Goal: Information Seeking & Learning: Find specific fact

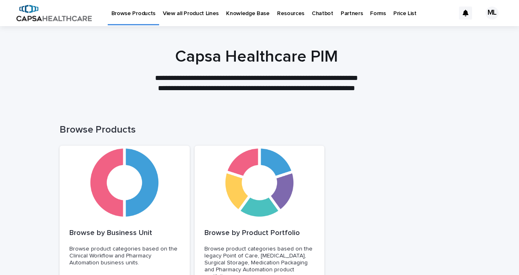
click at [187, 12] on p "View all Product Lines" at bounding box center [191, 8] width 56 height 17
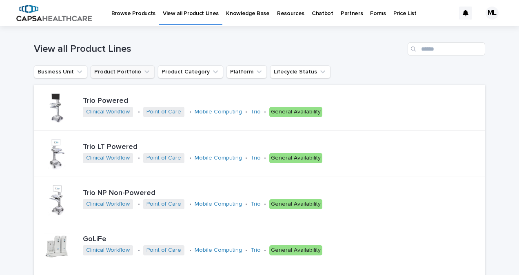
click at [143, 74] on icon "Product Portfolio" at bounding box center [147, 72] width 8 height 8
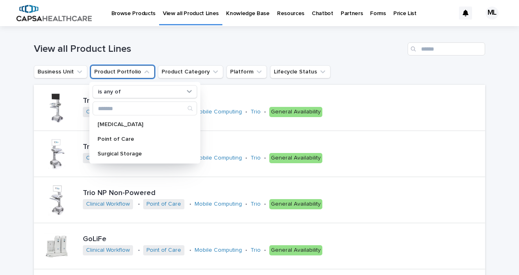
click at [352, 54] on h1 "View all Product Lines" at bounding box center [219, 49] width 371 height 12
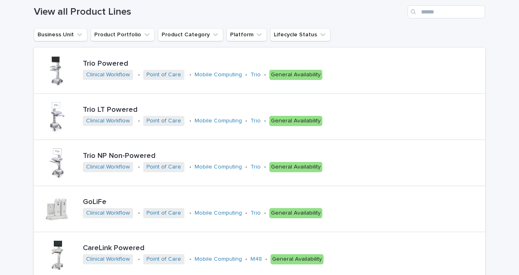
scroll to position [9, 0]
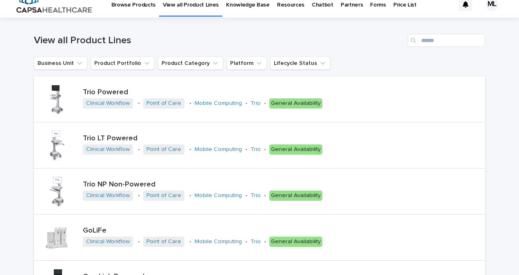
click at [247, 2] on p "Knowledge Base" at bounding box center [248, -1] width 44 height 17
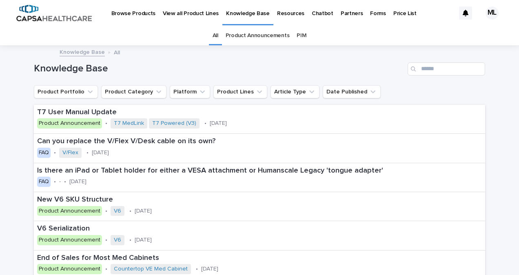
click at [124, 14] on p "Browse Products" at bounding box center [133, 8] width 44 height 17
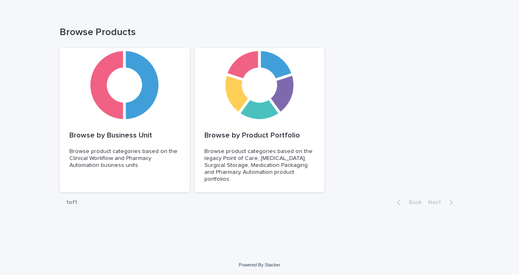
scroll to position [99, 0]
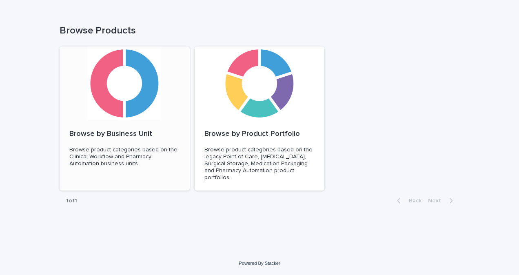
click at [121, 88] on div at bounding box center [125, 83] width 130 height 73
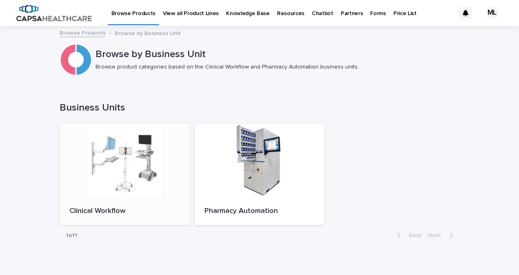
click at [147, 176] on div at bounding box center [125, 160] width 130 height 73
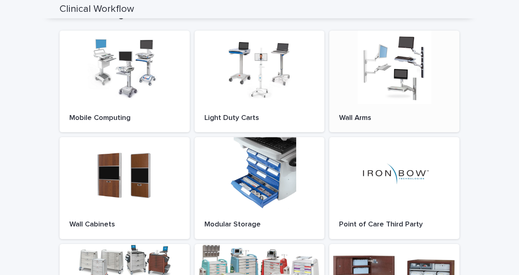
scroll to position [91, 0]
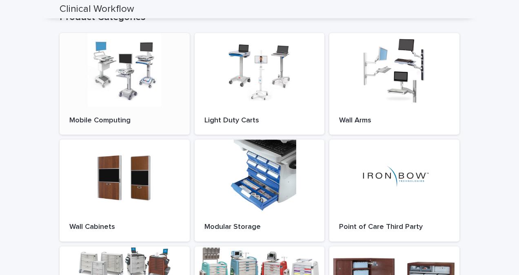
click at [120, 78] on div at bounding box center [125, 69] width 130 height 73
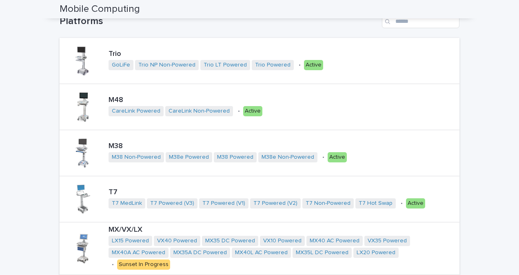
scroll to position [100, 0]
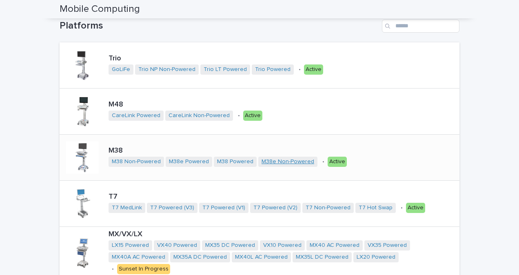
click at [282, 162] on link "M38e Non-Powered" at bounding box center [288, 161] width 53 height 7
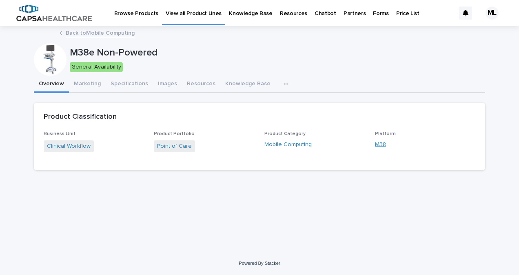
click at [379, 145] on link "M38" at bounding box center [380, 144] width 11 height 9
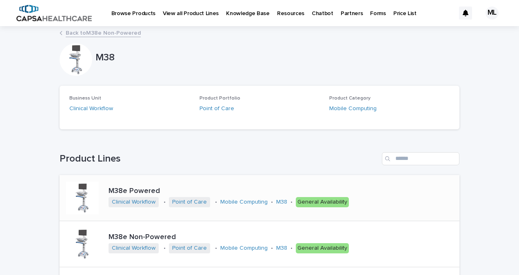
click at [84, 195] on div at bounding box center [82, 198] width 33 height 33
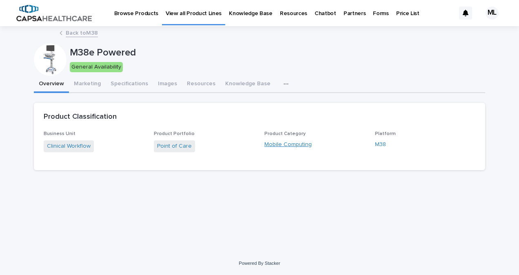
click at [282, 146] on link "Mobile Computing" at bounding box center [287, 144] width 47 height 9
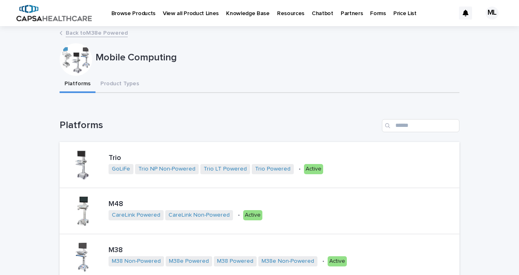
click at [237, 14] on p "Knowledge Base" at bounding box center [248, 8] width 44 height 17
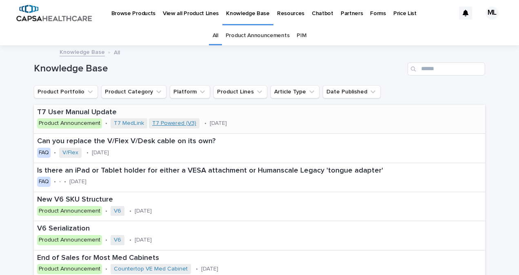
click at [160, 125] on link "T7 Powered (V3)" at bounding box center [174, 123] width 44 height 7
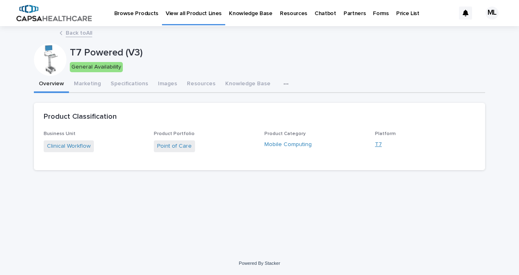
click at [379, 147] on link "T7" at bounding box center [378, 144] width 7 height 9
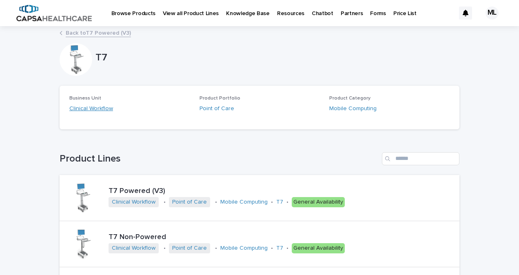
click at [101, 106] on link "Clinical Workflow" at bounding box center [91, 108] width 44 height 9
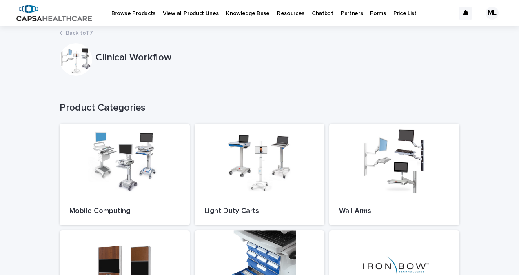
click at [235, 11] on p "Knowledge Base" at bounding box center [248, 8] width 44 height 17
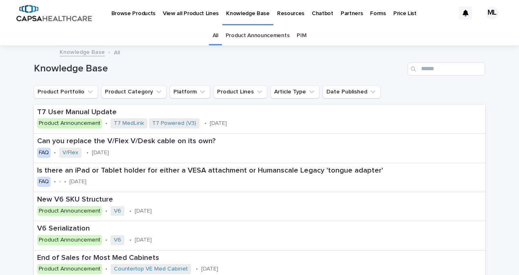
click at [188, 12] on p "View all Product Lines" at bounding box center [191, 8] width 56 height 17
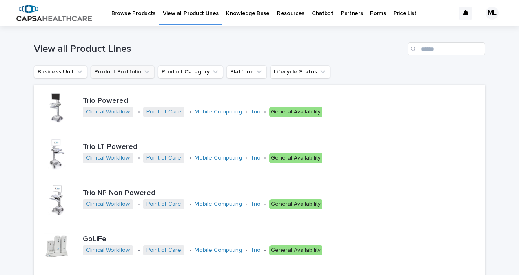
click at [104, 69] on button "Product Portfolio" at bounding box center [123, 71] width 64 height 13
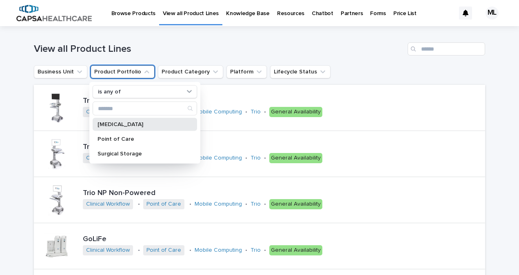
click at [125, 129] on div "[MEDICAL_DATA]" at bounding box center [145, 124] width 104 height 13
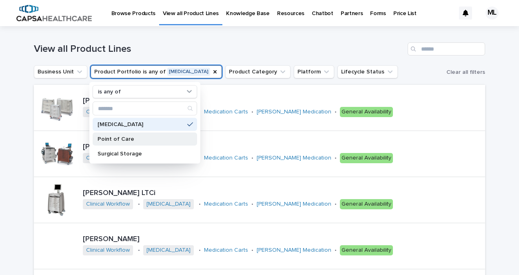
click at [131, 139] on p "Point of Care" at bounding box center [141, 139] width 87 height 6
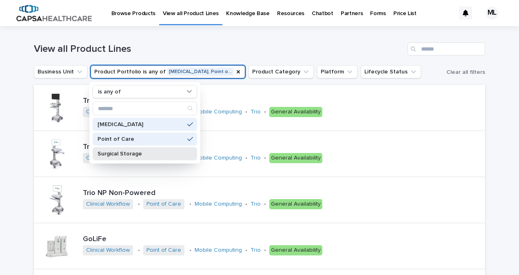
click at [136, 151] on p "Surgical Storage" at bounding box center [141, 154] width 87 height 6
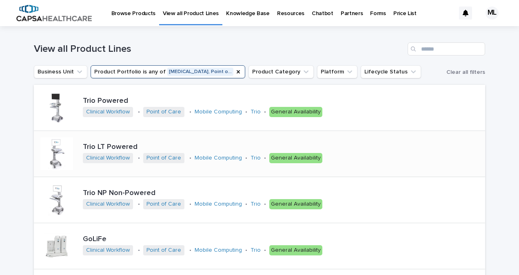
click at [390, 18] on link "Price List" at bounding box center [405, 12] width 31 height 25
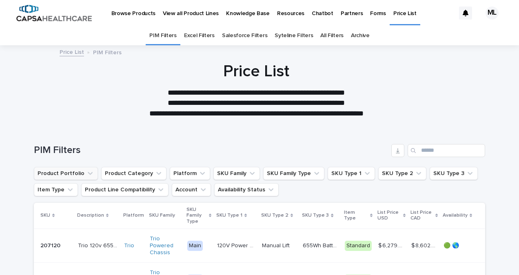
click at [88, 171] on icon "Product Portfolio" at bounding box center [90, 173] width 8 height 8
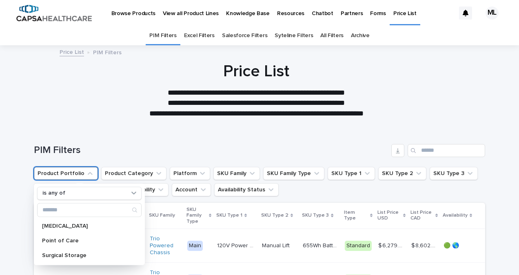
click at [112, 124] on div at bounding box center [256, 87] width 513 height 82
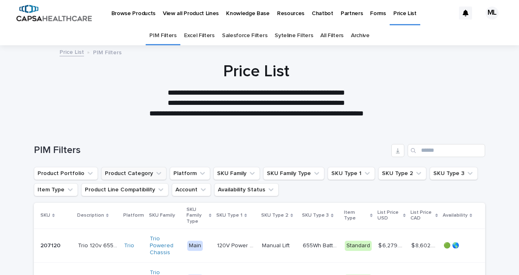
click at [155, 172] on icon "Product Category" at bounding box center [159, 173] width 8 height 8
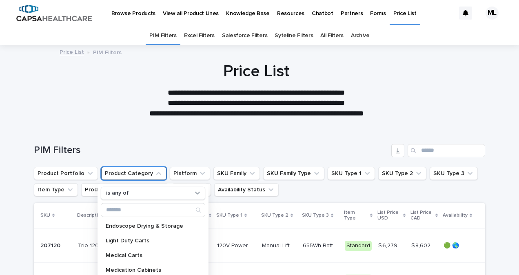
click at [136, 124] on div at bounding box center [256, 87] width 513 height 82
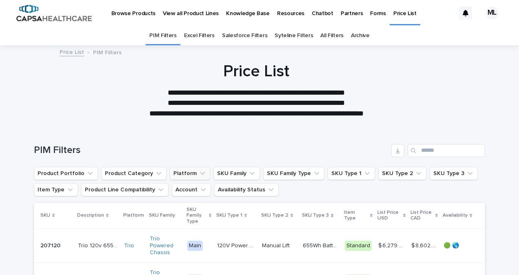
click at [198, 174] on icon "Platform" at bounding box center [202, 173] width 8 height 8
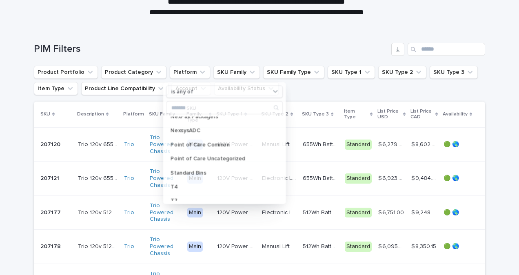
scroll to position [102, 0]
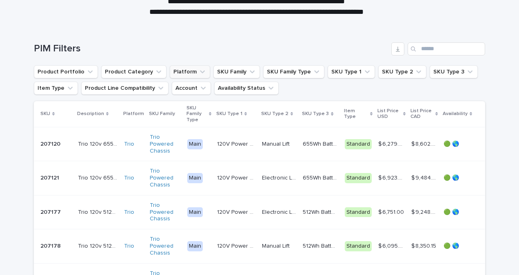
click at [198, 71] on icon "Platform" at bounding box center [202, 72] width 8 height 8
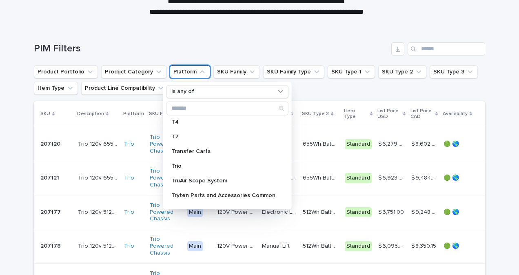
scroll to position [541, 0]
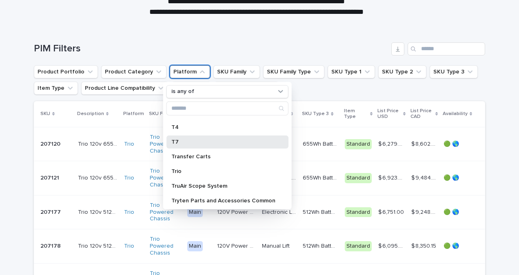
click at [194, 142] on p "T7" at bounding box center [223, 142] width 104 height 6
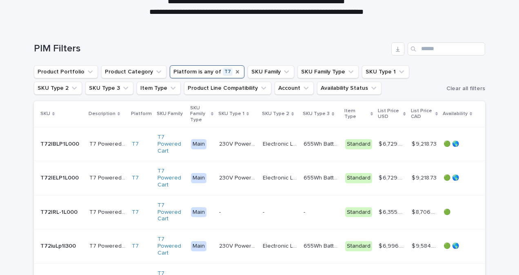
click at [234, 74] on icon "Platform" at bounding box center [237, 72] width 7 height 7
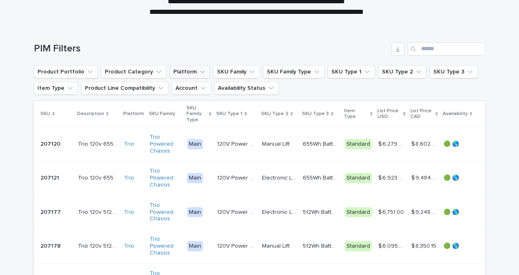
click at [198, 73] on icon "Platform" at bounding box center [202, 72] width 8 height 8
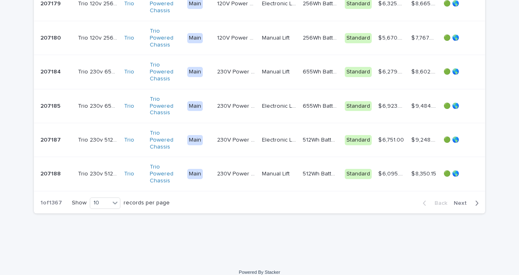
scroll to position [385, 0]
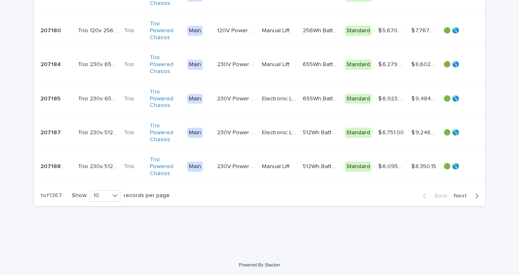
click at [457, 194] on span "Next" at bounding box center [463, 196] width 18 height 6
click at [455, 195] on span "Next" at bounding box center [463, 196] width 18 height 6
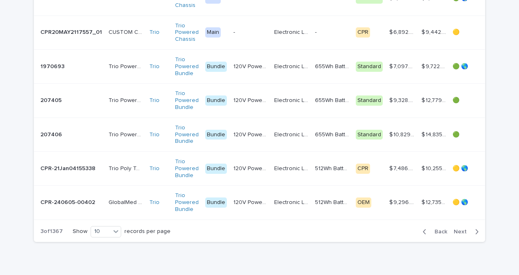
scroll to position [380, 0]
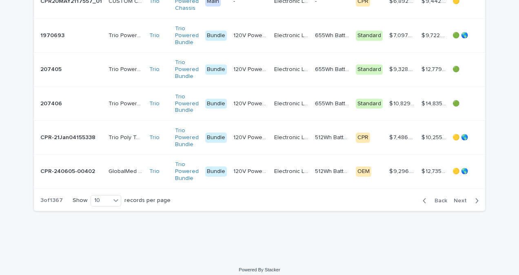
click at [475, 204] on icon "button" at bounding box center [477, 200] width 4 height 7
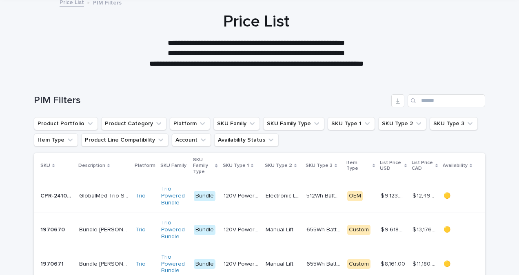
scroll to position [51, 0]
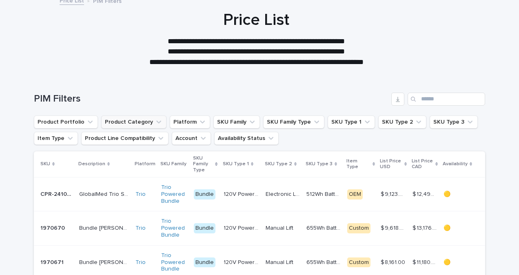
click at [155, 121] on icon "Product Category" at bounding box center [159, 122] width 8 height 8
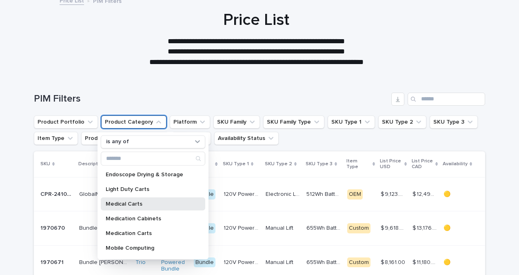
click at [135, 201] on p "Medical Carts" at bounding box center [149, 204] width 87 height 6
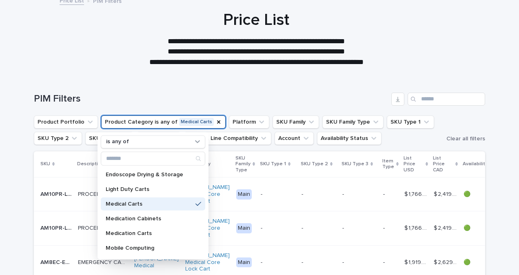
click at [225, 88] on div "PIM Filters" at bounding box center [260, 95] width 452 height 39
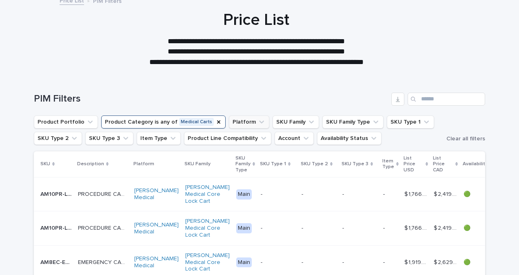
click at [257, 122] on icon "Platform" at bounding box center [261, 122] width 8 height 8
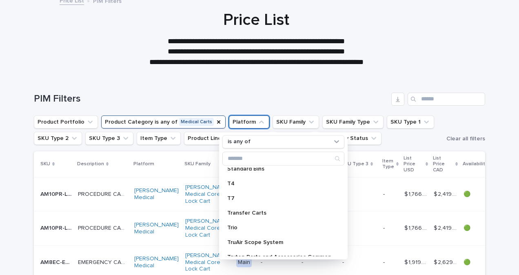
scroll to position [517, 0]
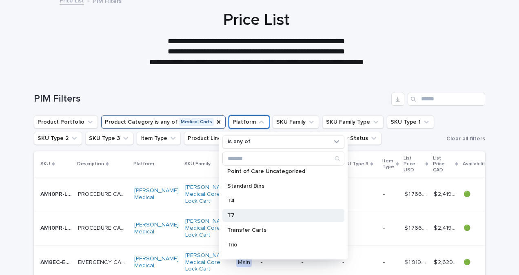
click at [233, 210] on div "T7" at bounding box center [283, 215] width 122 height 13
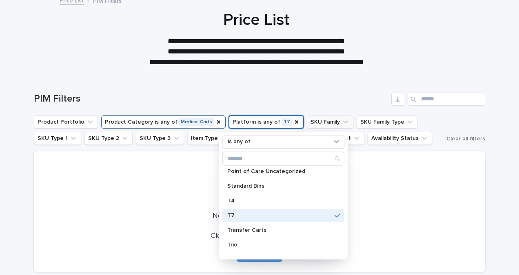
click at [342, 121] on icon "SKU Family" at bounding box center [346, 122] width 8 height 8
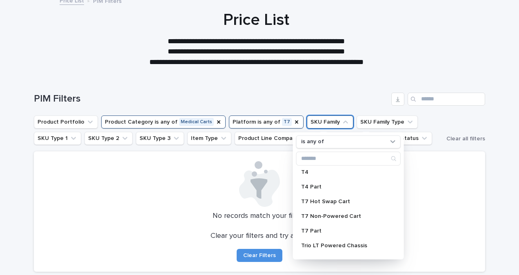
scroll to position [563, 0]
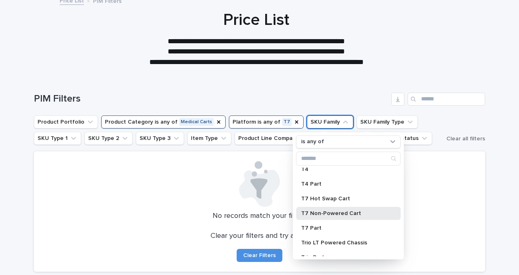
click at [333, 215] on div "T7 Non-Powered Cart" at bounding box center [348, 212] width 104 height 13
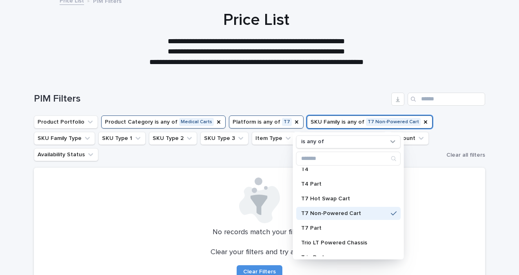
click at [436, 126] on ul "Product Portfolio Product Category is any of Medical Carts Platform is any of T…" at bounding box center [238, 138] width 413 height 49
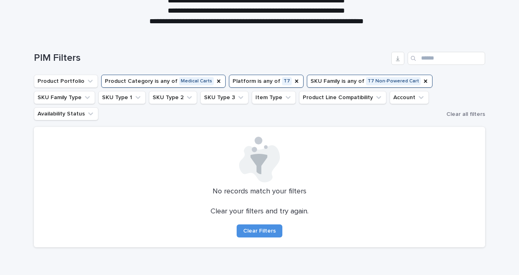
scroll to position [92, 0]
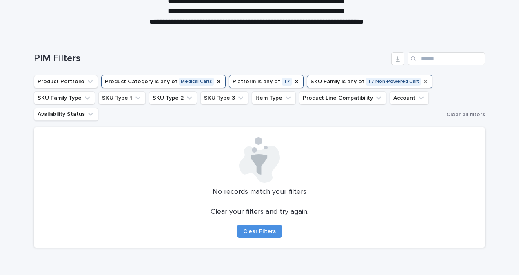
click at [422, 82] on icon "SKU Family" at bounding box center [425, 81] width 7 height 7
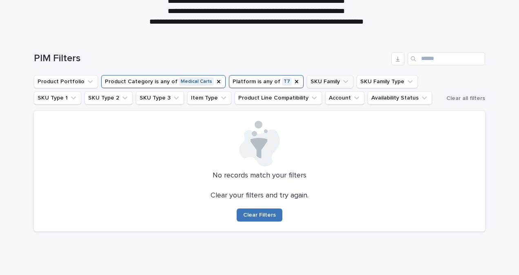
click at [262, 215] on span "Clear Filters" at bounding box center [259, 215] width 33 height 6
